Goal: Information Seeking & Learning: Learn about a topic

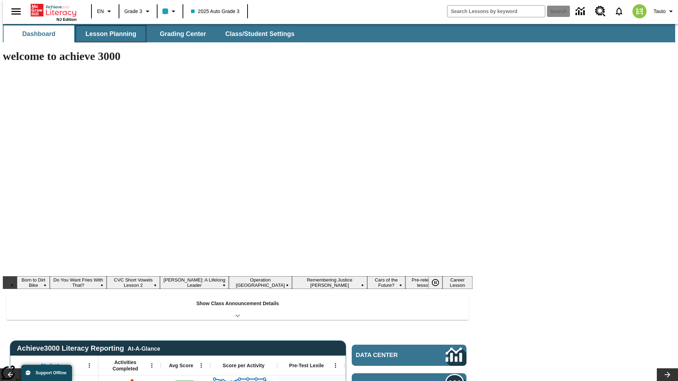
click at [108, 34] on button "Lesson Planning" at bounding box center [111, 33] width 71 height 17
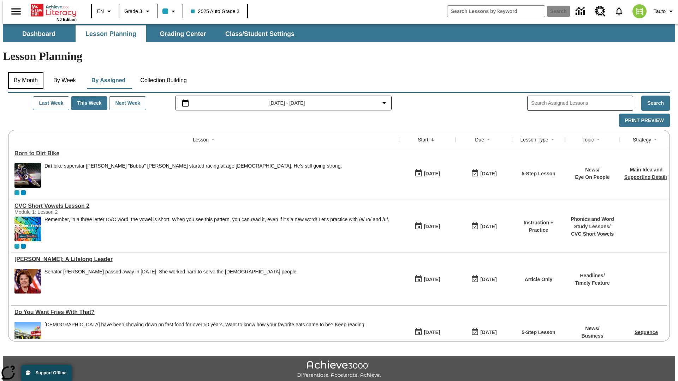
click at [24, 72] on button "By Month" at bounding box center [25, 80] width 35 height 17
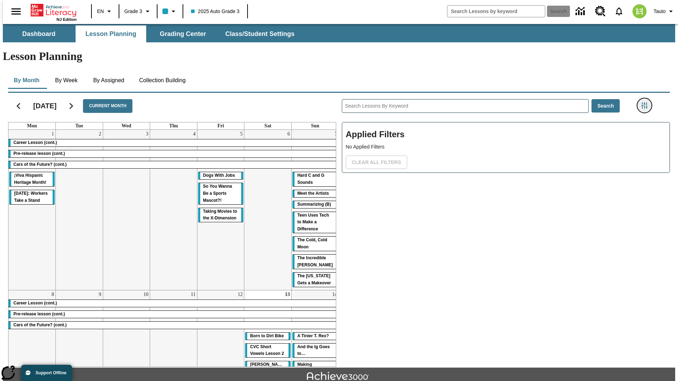
click at [647, 102] on icon "Filters Side menu" at bounding box center [644, 105] width 6 height 6
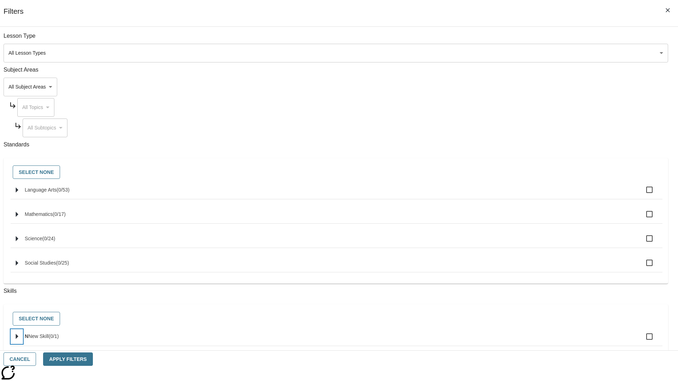
click at [18, 340] on icon "Select skills" at bounding box center [17, 336] width 2 height 5
click at [36, 360] on button "Cancel" at bounding box center [20, 360] width 32 height 14
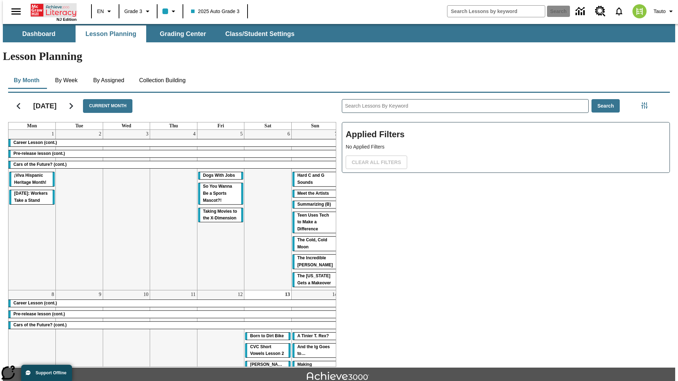
click at [51, 10] on icon "Home" at bounding box center [54, 10] width 47 height 14
